Goal: Task Accomplishment & Management: Manage account settings

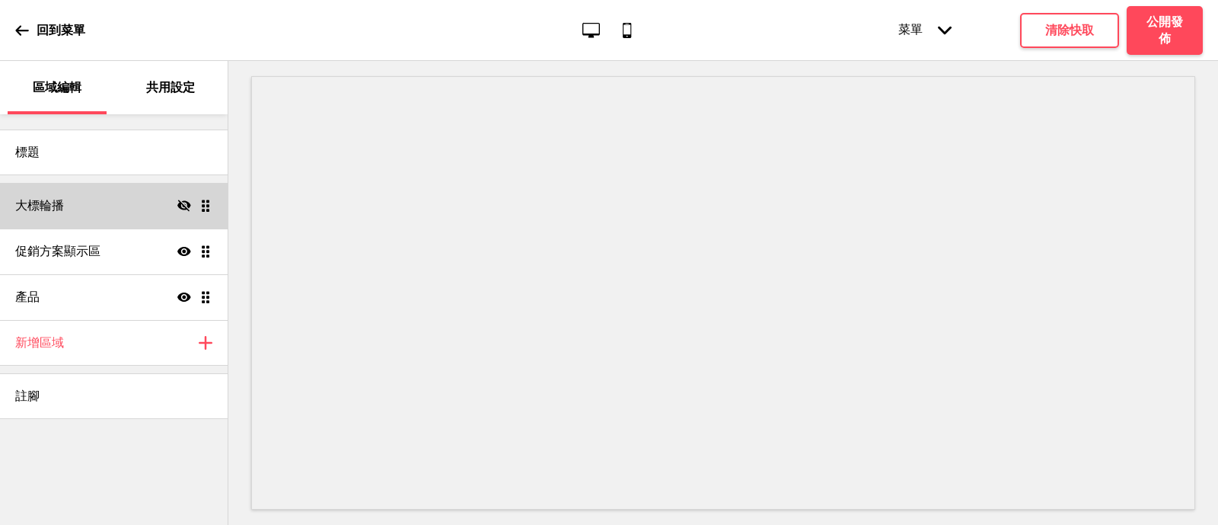
click at [185, 217] on div "大標輪播 隱藏 拖曳" at bounding box center [114, 206] width 228 height 46
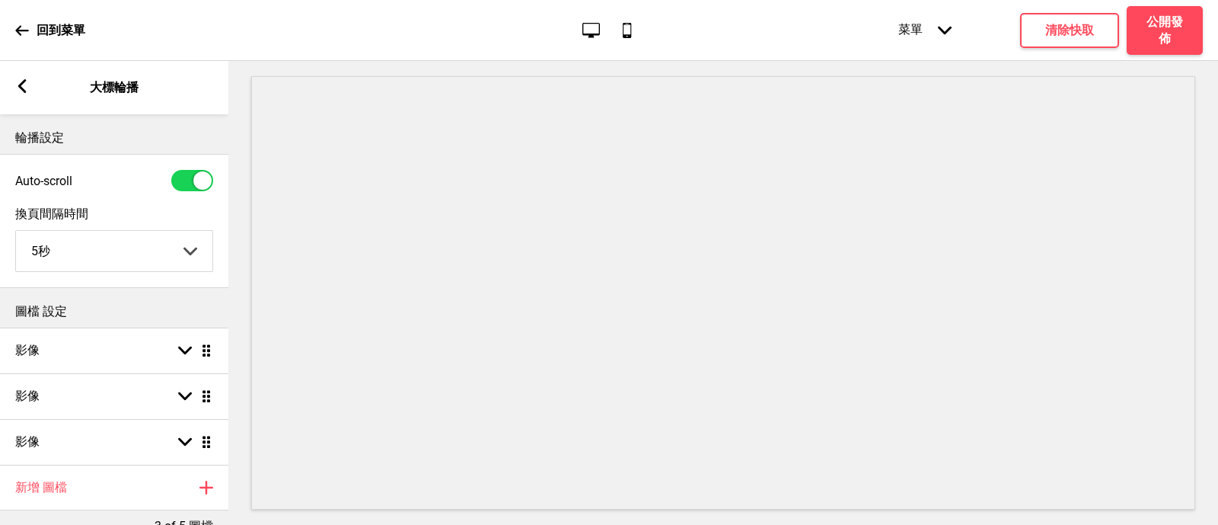
click at [13, 81] on div "箭頭left 大標輪播" at bounding box center [114, 87] width 228 height 53
click at [13, 82] on div "箭頭left 大標輪播" at bounding box center [114, 87] width 228 height 53
click at [21, 84] on icon at bounding box center [22, 86] width 8 height 14
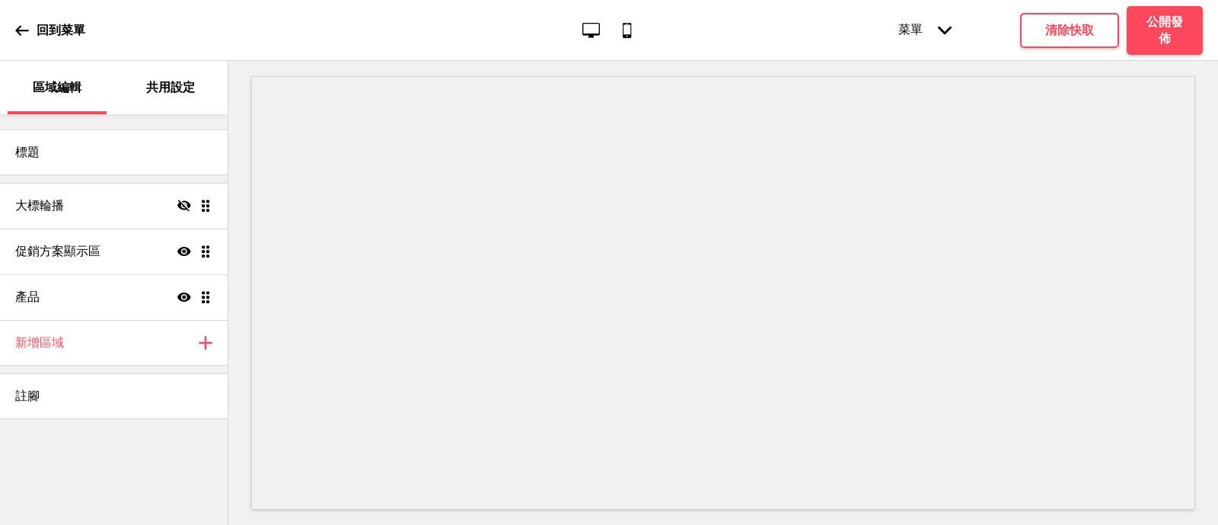
click at [605, 20] on div "桌面 行動電話" at bounding box center [609, 30] width 72 height 21
click at [596, 29] on icon "桌面" at bounding box center [591, 30] width 21 height 21
click at [627, 30] on icon "行動電話" at bounding box center [627, 30] width 21 height 21
click at [599, 41] on div "回到菜單 桌面 行動電話 菜單 箭頭down 產品頁面 商店資訊 結帳 感謝您！ 條款與條件 隐私政策 付款請求 菜單 清除快取 公開發佈" at bounding box center [609, 30] width 1218 height 61
click at [58, 28] on p "回到菜單" at bounding box center [61, 30] width 49 height 17
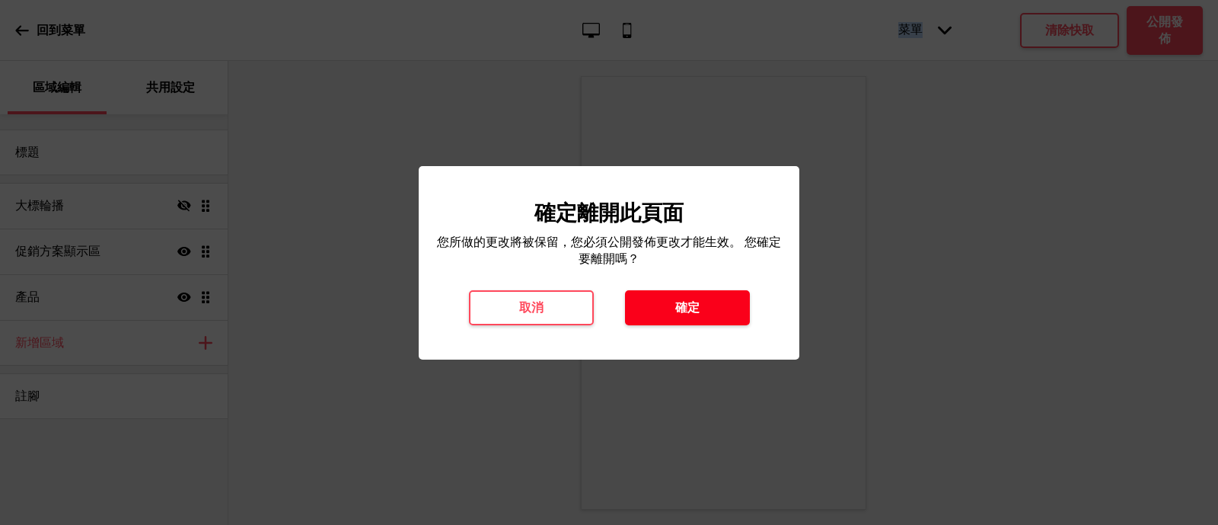
click at [666, 310] on button "確定" at bounding box center [687, 307] width 125 height 35
